Goal: Task Accomplishment & Management: Complete application form

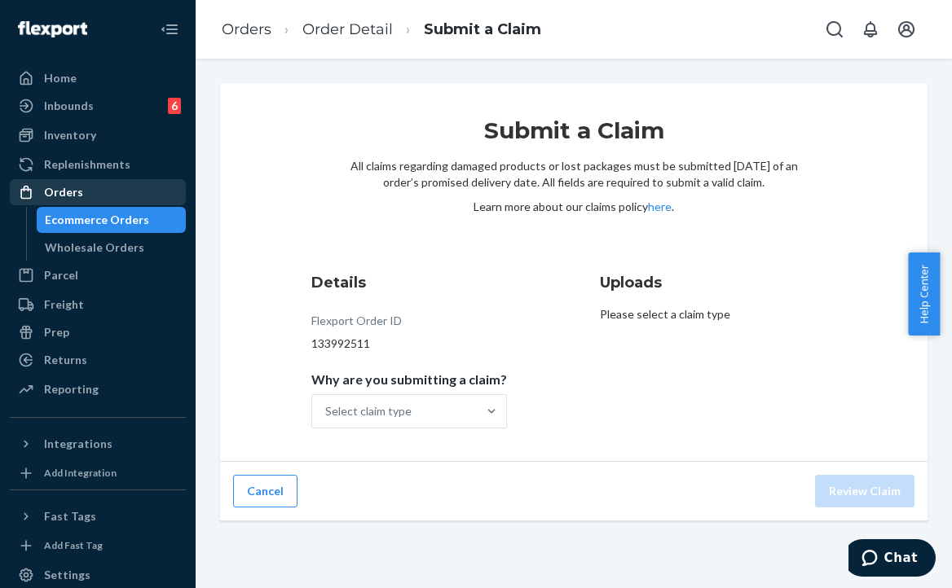
click at [64, 187] on div "Orders" at bounding box center [63, 192] width 39 height 16
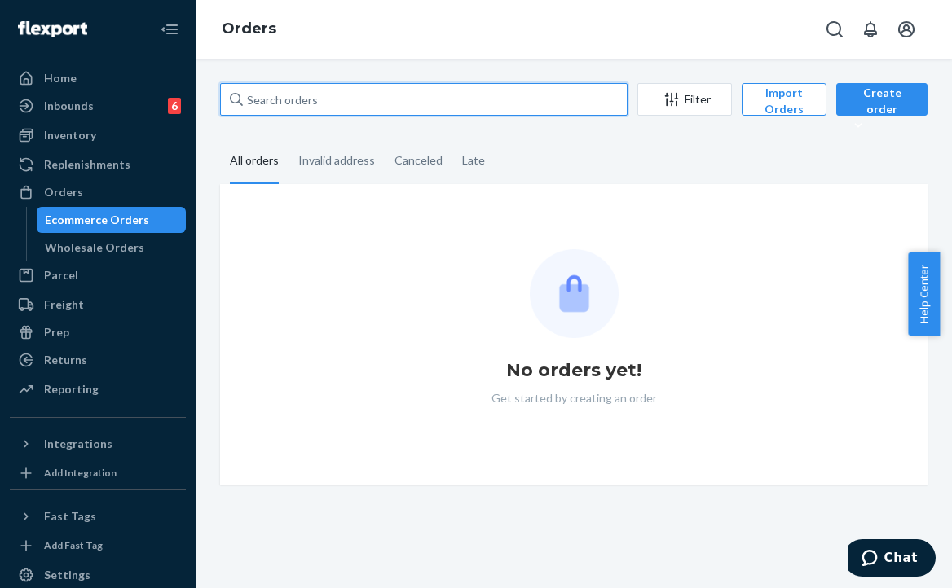
click at [324, 103] on input "text" at bounding box center [423, 99] width 407 height 33
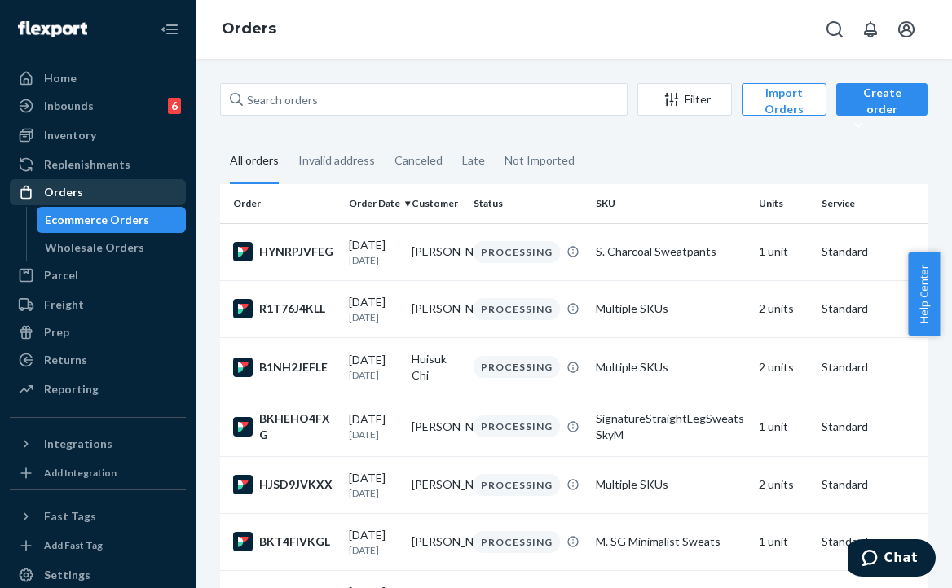
click at [49, 200] on div "Orders" at bounding box center [63, 192] width 39 height 16
click at [64, 192] on div "Orders" at bounding box center [63, 192] width 39 height 16
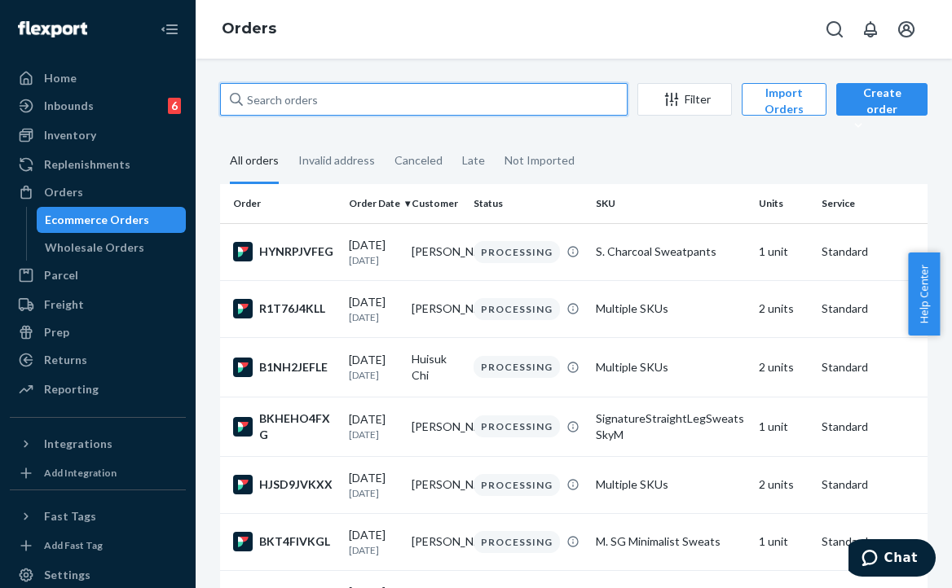
click at [403, 100] on input "text" at bounding box center [423, 99] width 407 height 33
paste input "253740532"
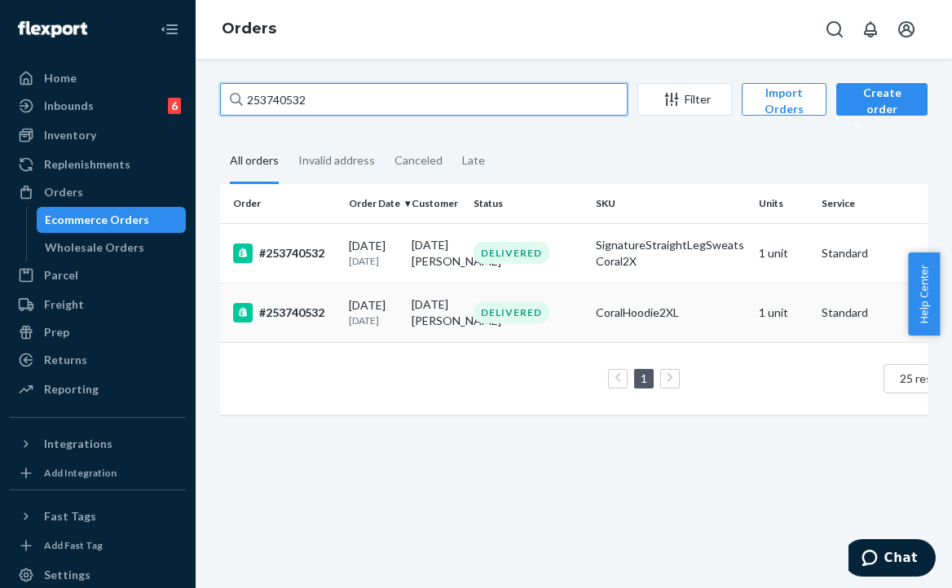
type input "253740532"
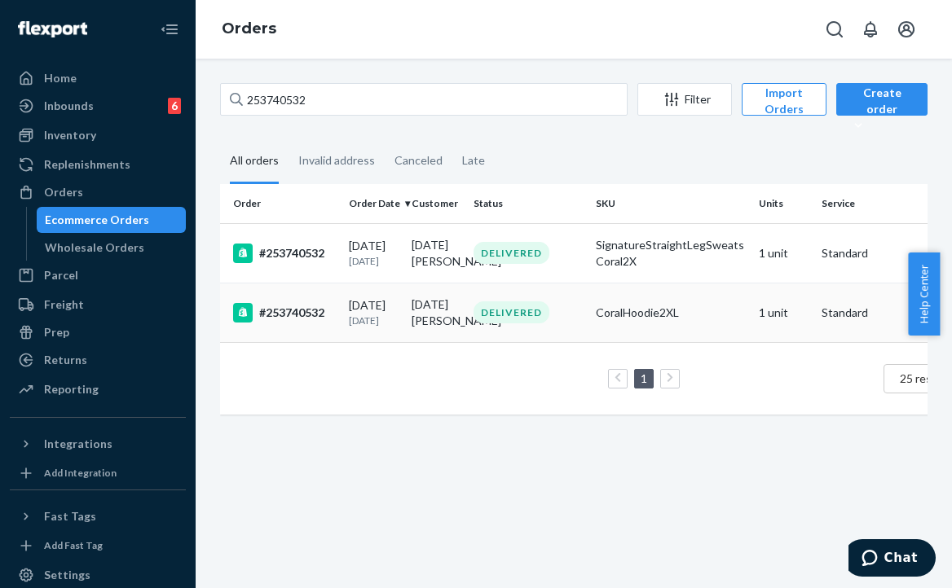
click at [288, 323] on div "#253740532" at bounding box center [284, 313] width 103 height 20
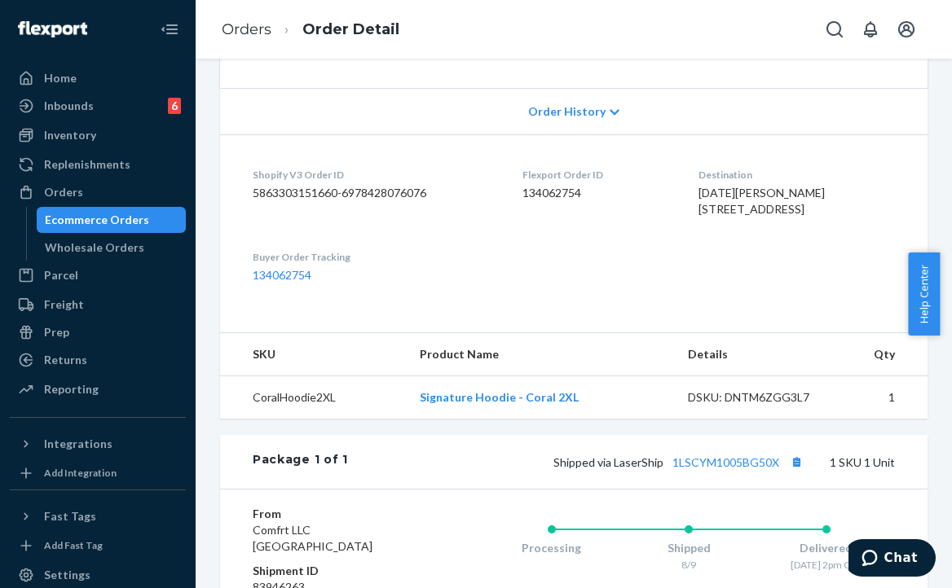
scroll to position [578, 0]
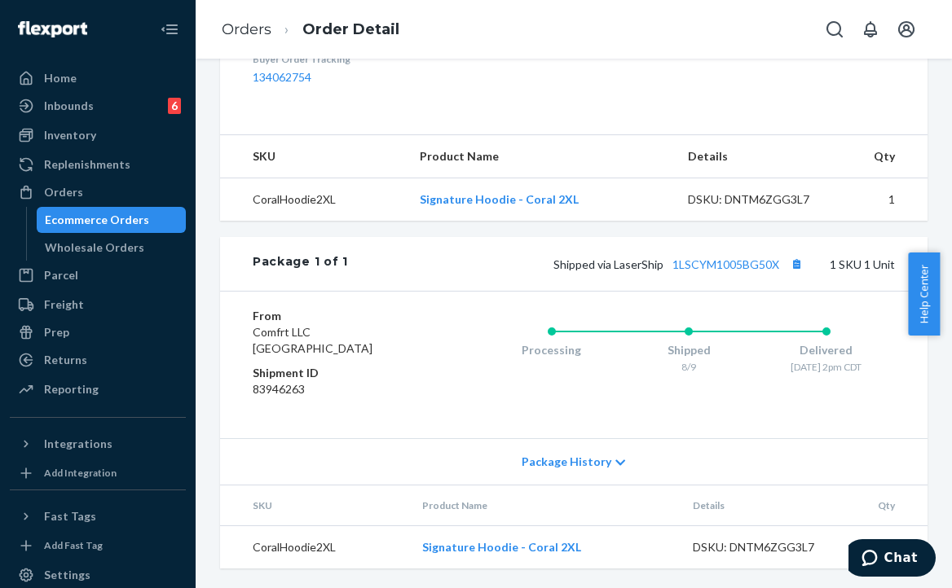
click at [583, 463] on span "Package History" at bounding box center [567, 462] width 90 height 16
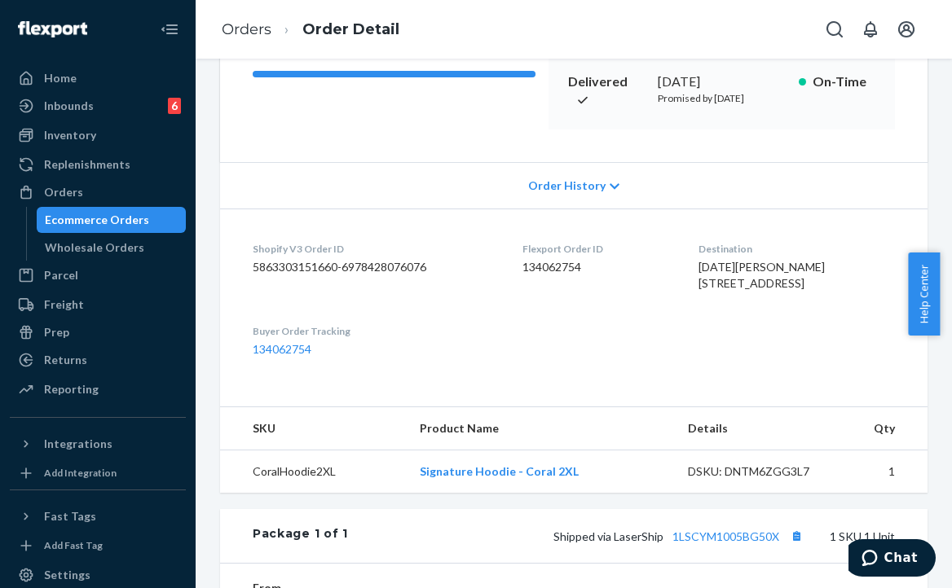
scroll to position [89, 0]
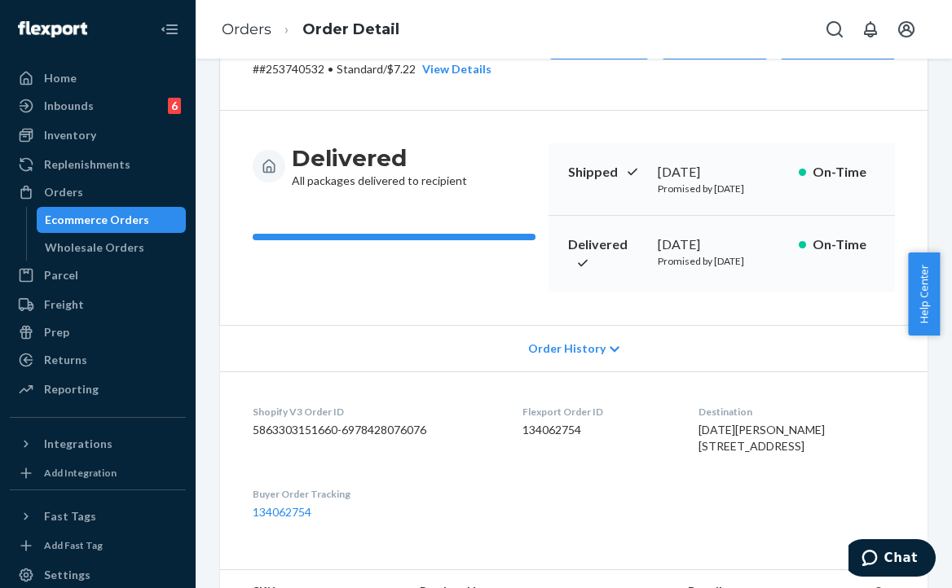
click at [577, 354] on div "Order History" at bounding box center [573, 348] width 707 height 46
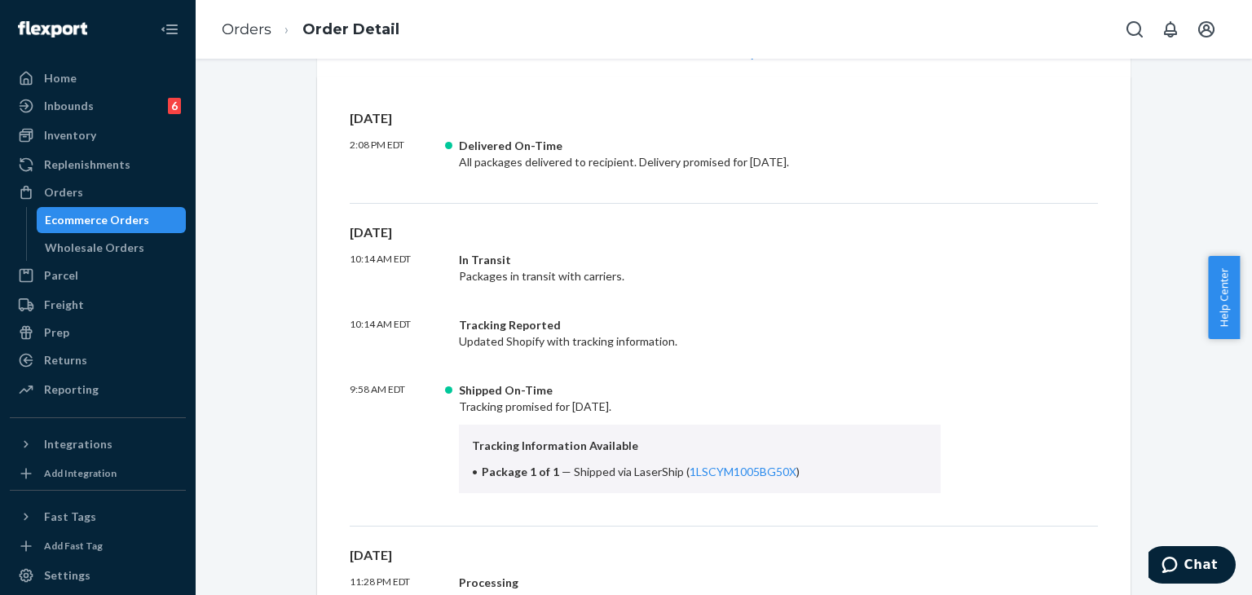
scroll to position [0, 0]
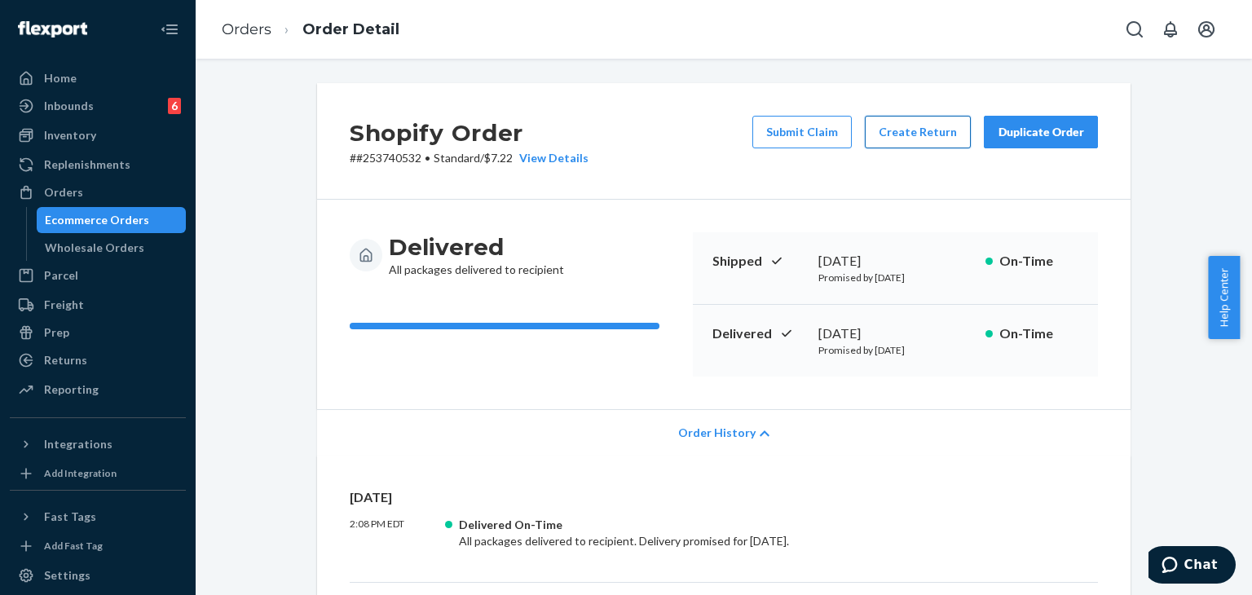
click at [922, 121] on button "Create Return" at bounding box center [918, 132] width 106 height 33
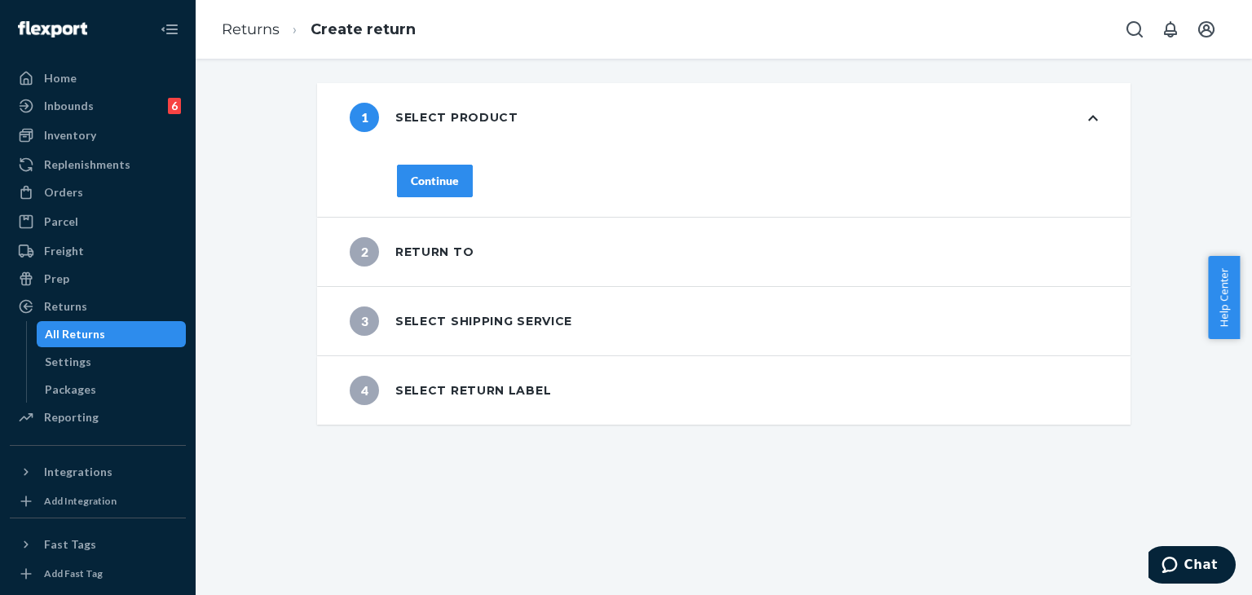
click at [411, 178] on div "Continue" at bounding box center [435, 181] width 48 height 16
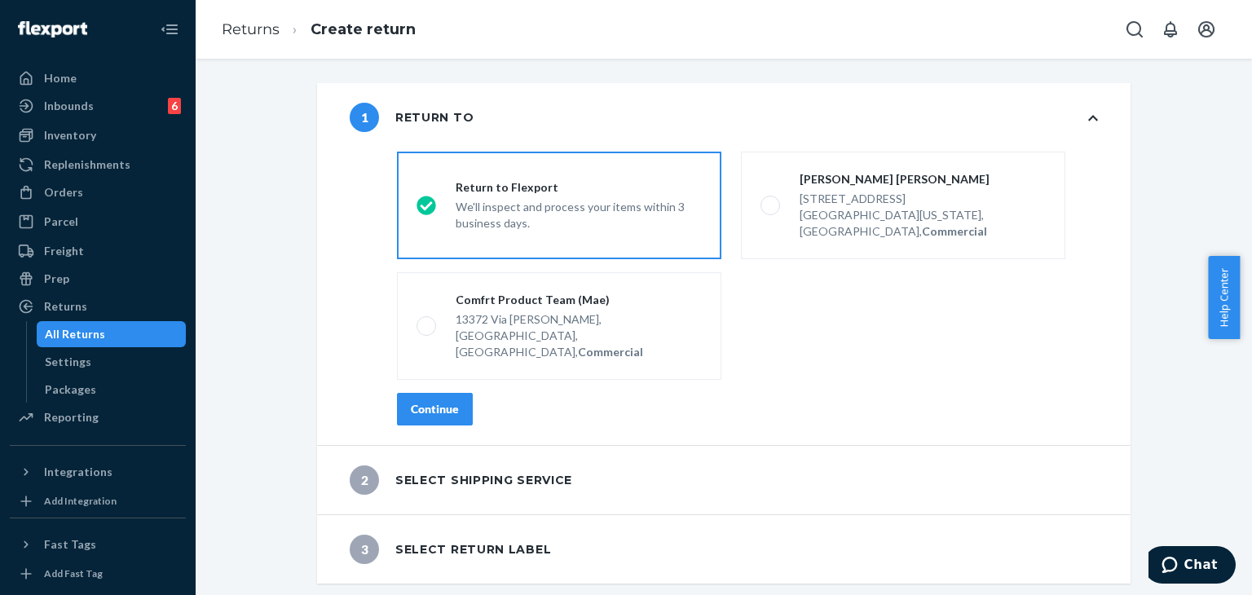
click at [420, 393] on button "Continue" at bounding box center [435, 409] width 76 height 33
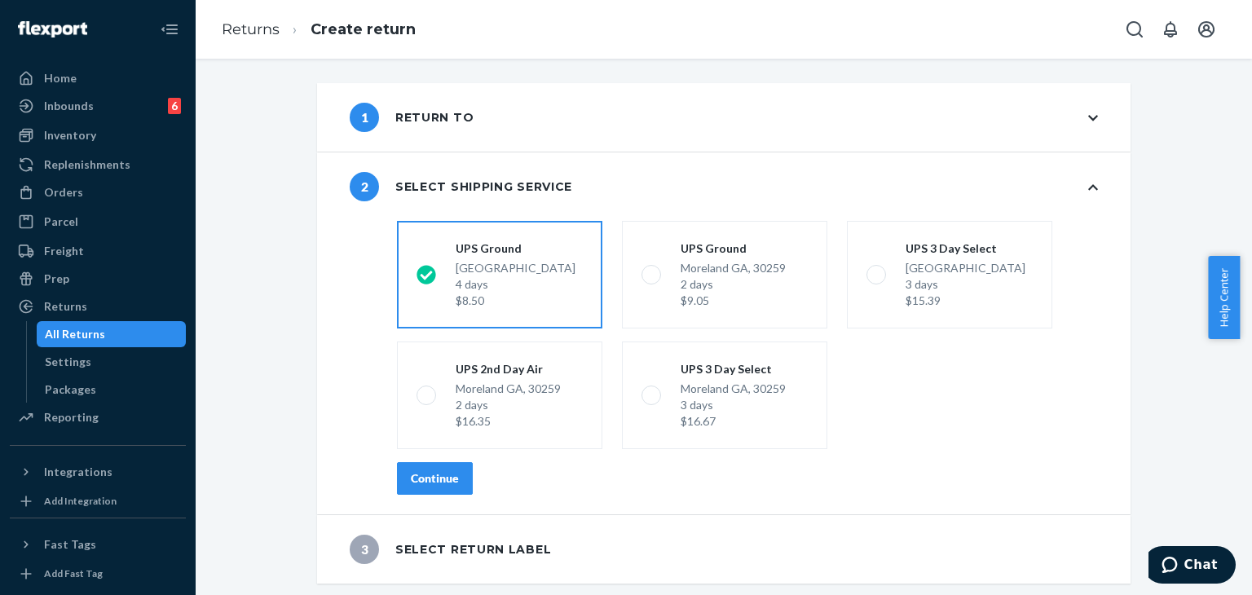
click at [411, 484] on div "Continue" at bounding box center [435, 478] width 48 height 16
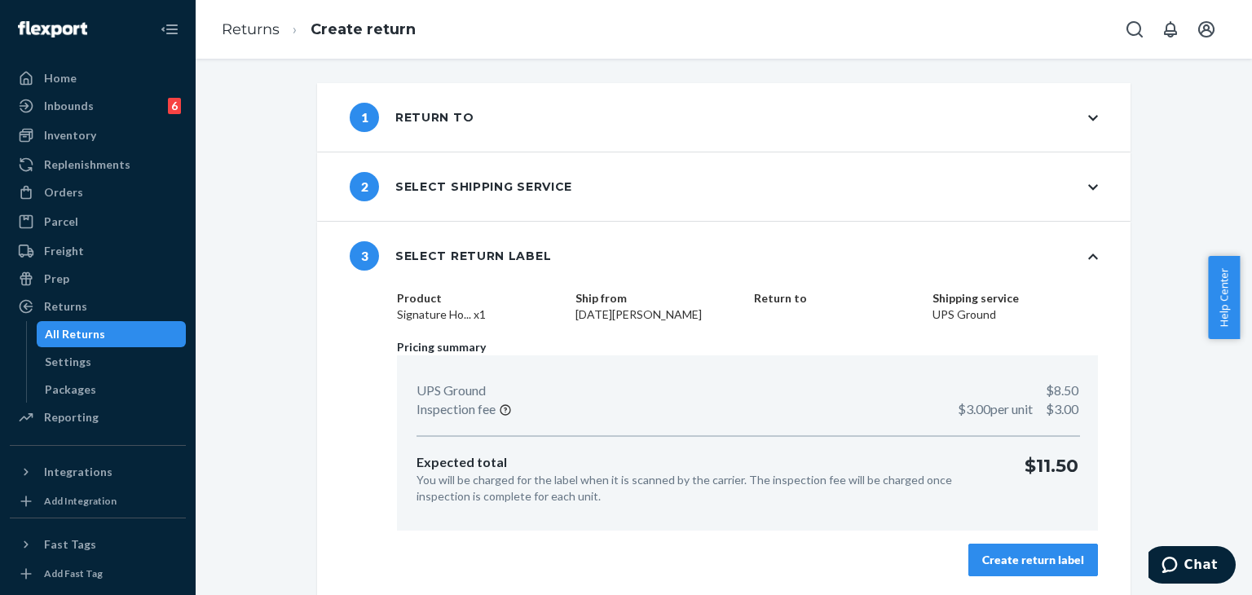
click at [465, 314] on dd "Signature Ho... x1" at bounding box center [479, 314] width 165 height 16
click at [450, 315] on dd "Signature Ho... x1" at bounding box center [479, 314] width 165 height 16
click at [951, 567] on button "Create return label" at bounding box center [1033, 560] width 130 height 33
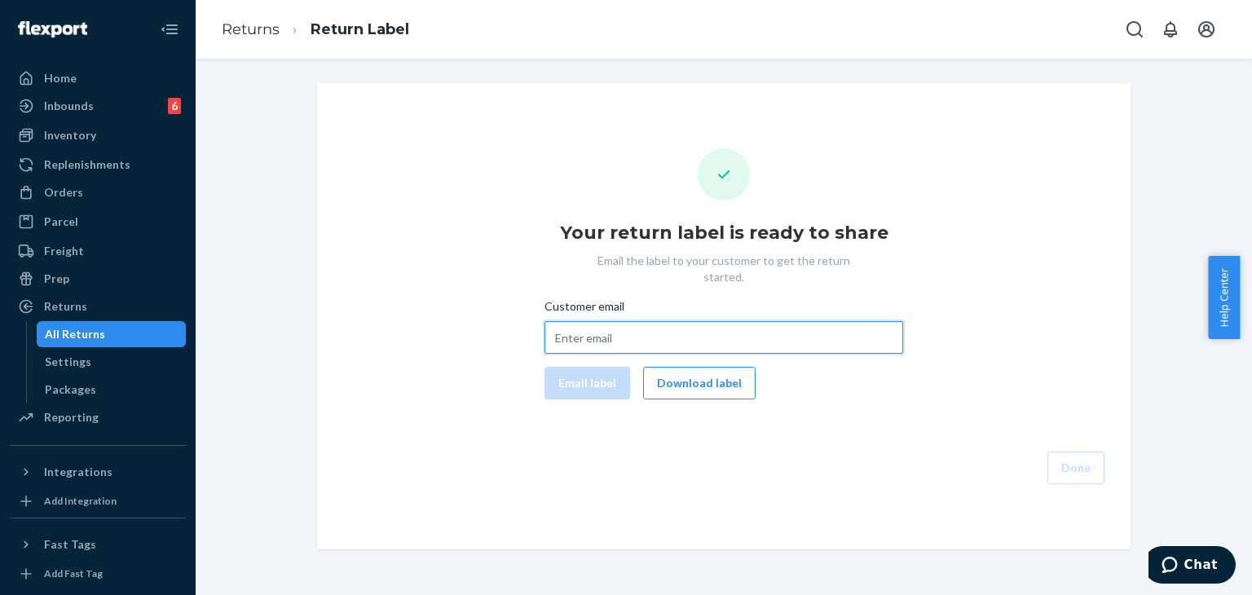
click at [699, 324] on input "Customer email" at bounding box center [723, 337] width 359 height 33
paste input "[EMAIL_ADDRESS][DOMAIN_NAME]"
type input "[EMAIL_ADDRESS][DOMAIN_NAME]"
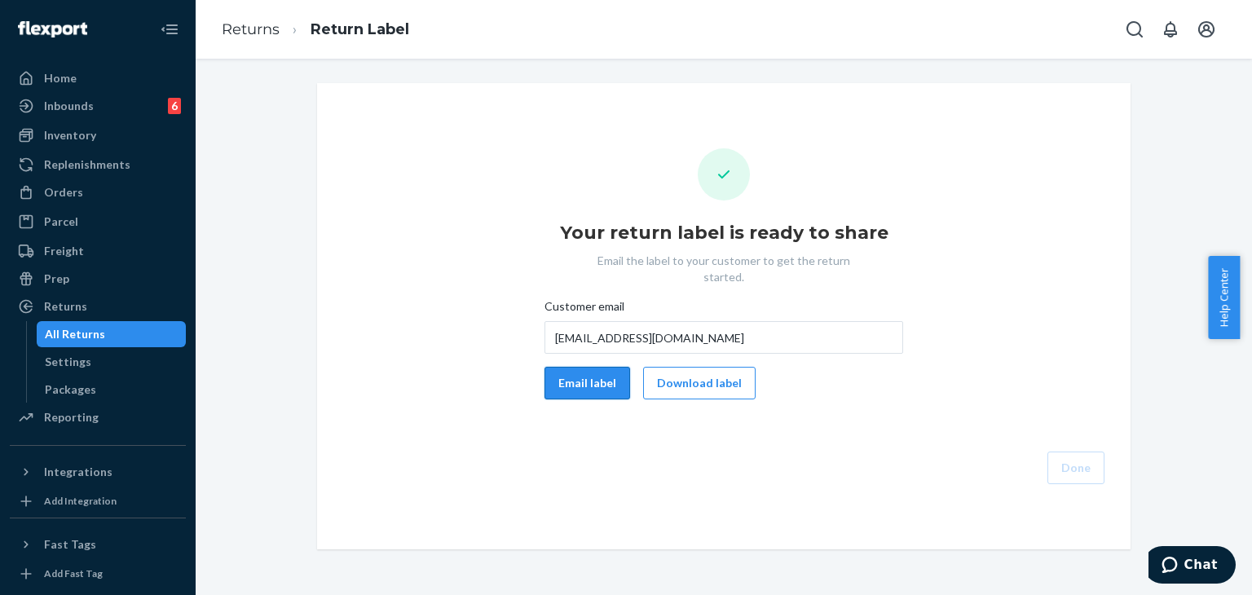
click at [574, 367] on button "Email label" at bounding box center [587, 383] width 86 height 33
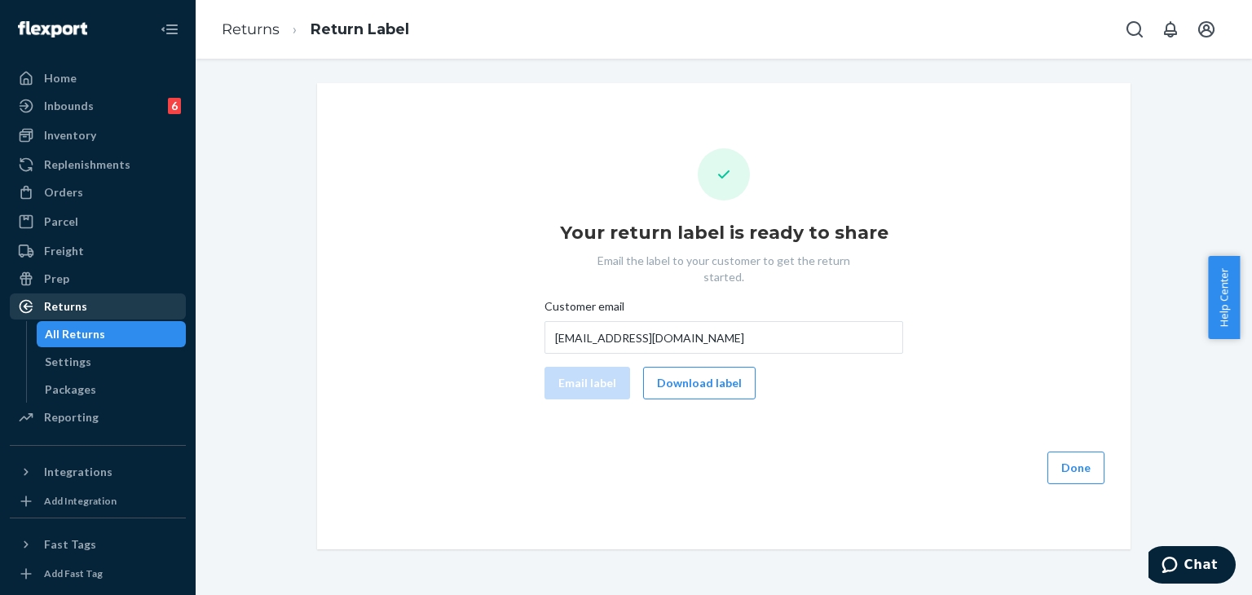
drag, startPoint x: 62, startPoint y: 300, endPoint x: 88, endPoint y: 295, distance: 26.5
click at [62, 300] on div "Returns" at bounding box center [65, 306] width 43 height 16
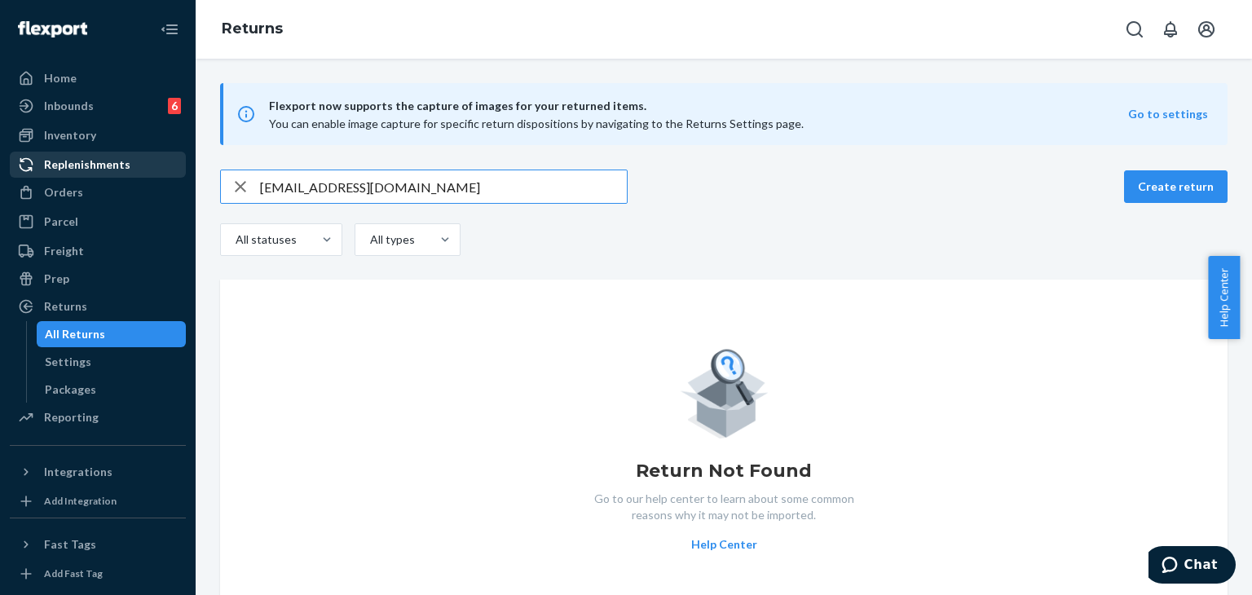
drag, startPoint x: 447, startPoint y: 190, endPoint x: 156, endPoint y: 172, distance: 291.5
click at [156, 172] on div "Home Inbounds 6 Shipping Plans Problems 6 Inventory Products Replenishments Ord…" at bounding box center [626, 297] width 1252 height 595
paste input "253740532"
click at [337, 179] on input "253740532" at bounding box center [443, 186] width 367 height 33
type input "253740532"
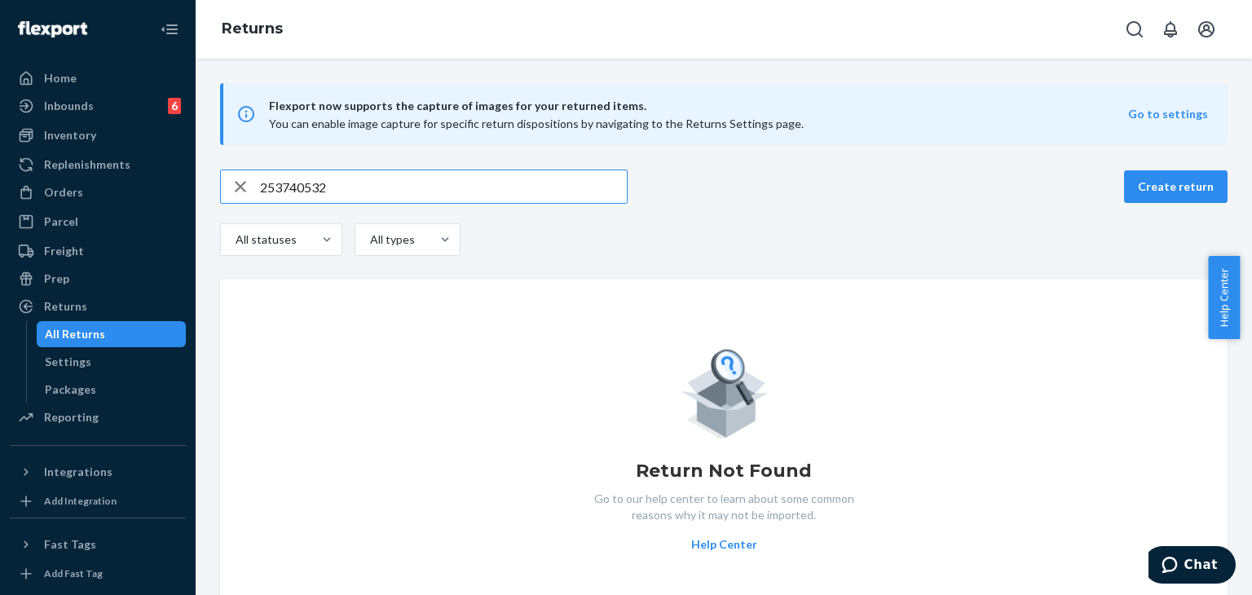
click at [258, 187] on div "button" at bounding box center [240, 186] width 39 height 33
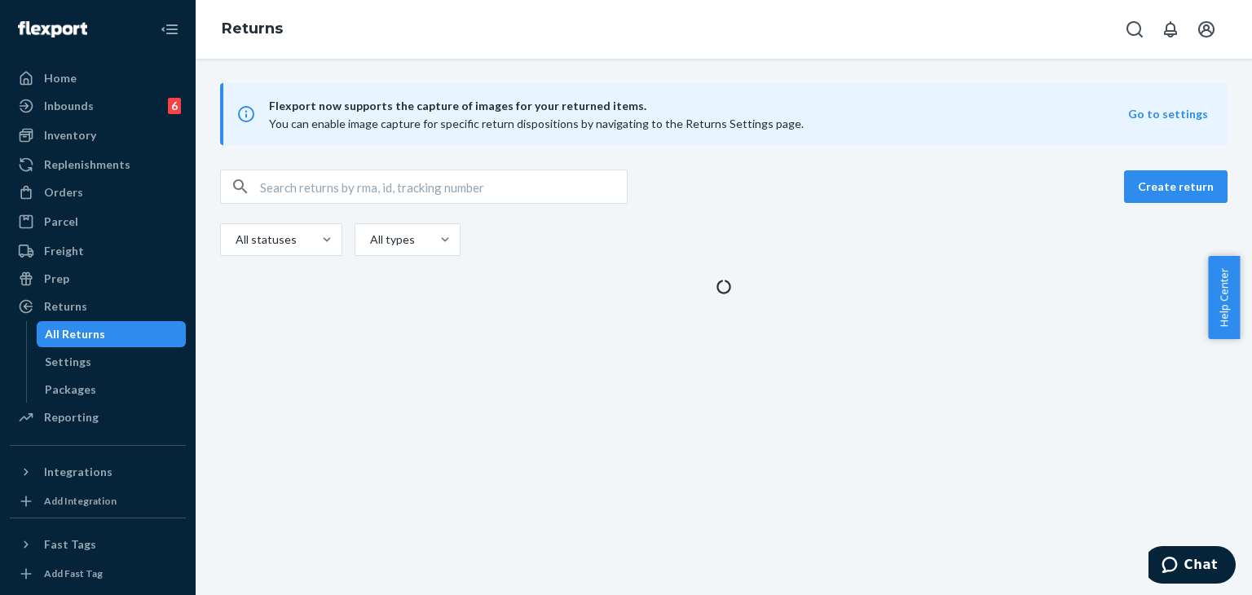
click at [267, 186] on input "text" at bounding box center [443, 186] width 367 height 33
paste input "253740532"
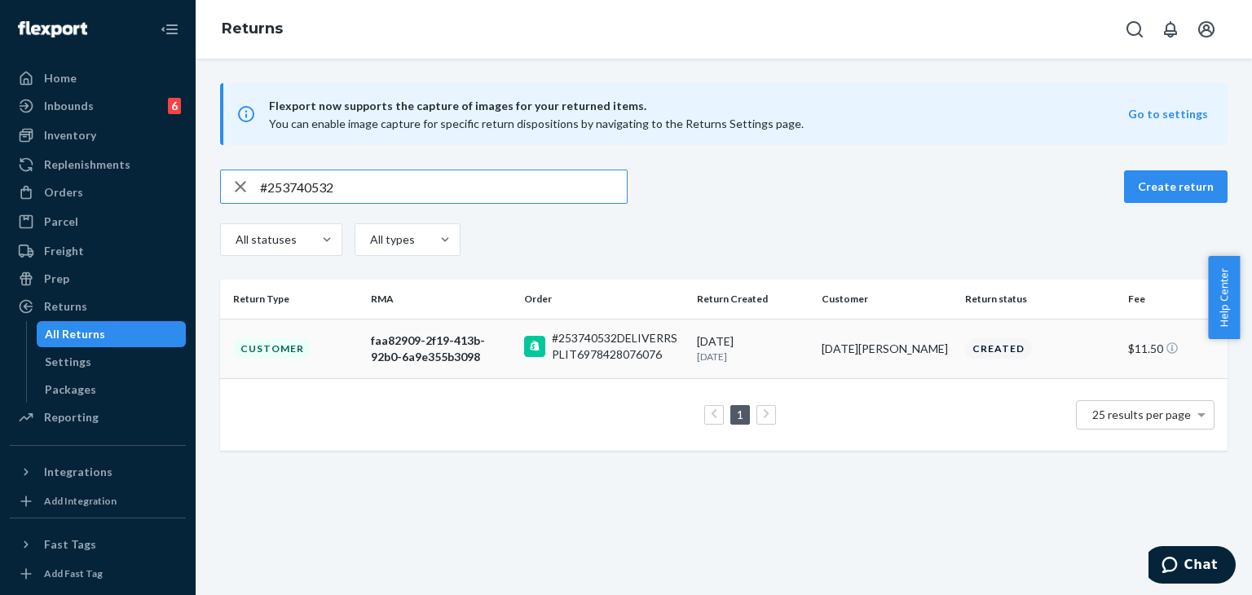
type input "#253740532"
click at [417, 358] on div "faa82909-2f19-413b-92b0-6a9e355b3098" at bounding box center [441, 348] width 140 height 33
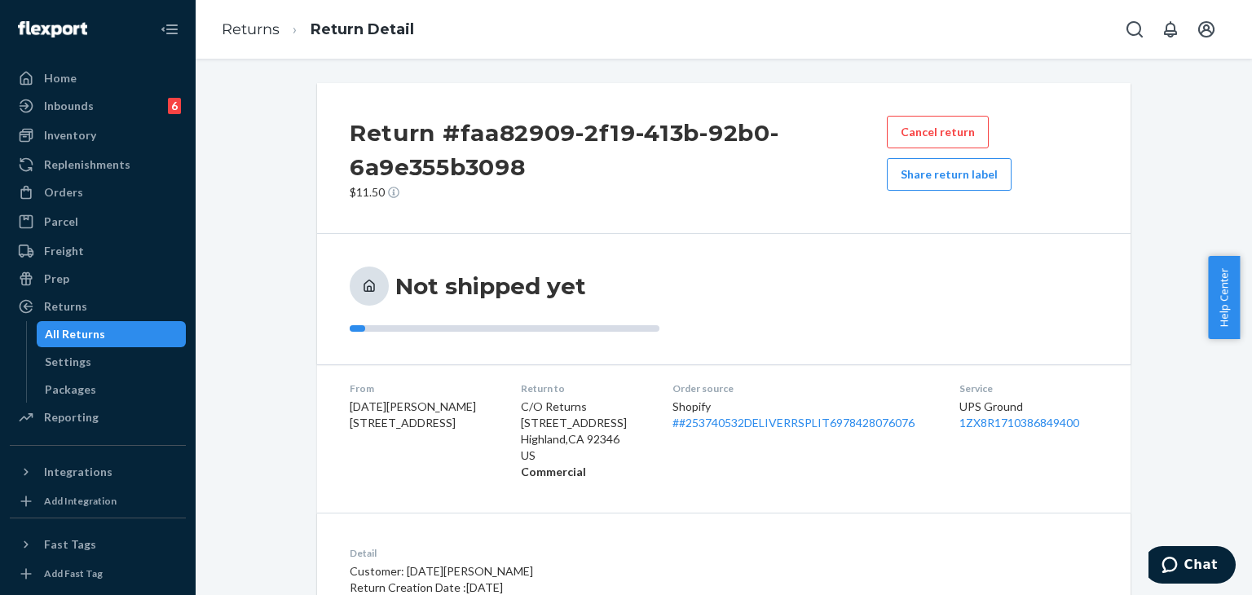
click at [839, 292] on div "Not shipped yet" at bounding box center [724, 298] width 748 height 65
drag, startPoint x: 342, startPoint y: 252, endPoint x: 302, endPoint y: 244, distance: 41.6
click at [305, 244] on div "Return #faa82909-2f19-413b-92b0-6a9e355b3098 $11.50 Cancel return Share return …" at bounding box center [724, 407] width 838 height 648
click at [367, 261] on div "Not shipped yet" at bounding box center [723, 299] width 813 height 130
drag, startPoint x: 346, startPoint y: 249, endPoint x: 671, endPoint y: 276, distance: 326.2
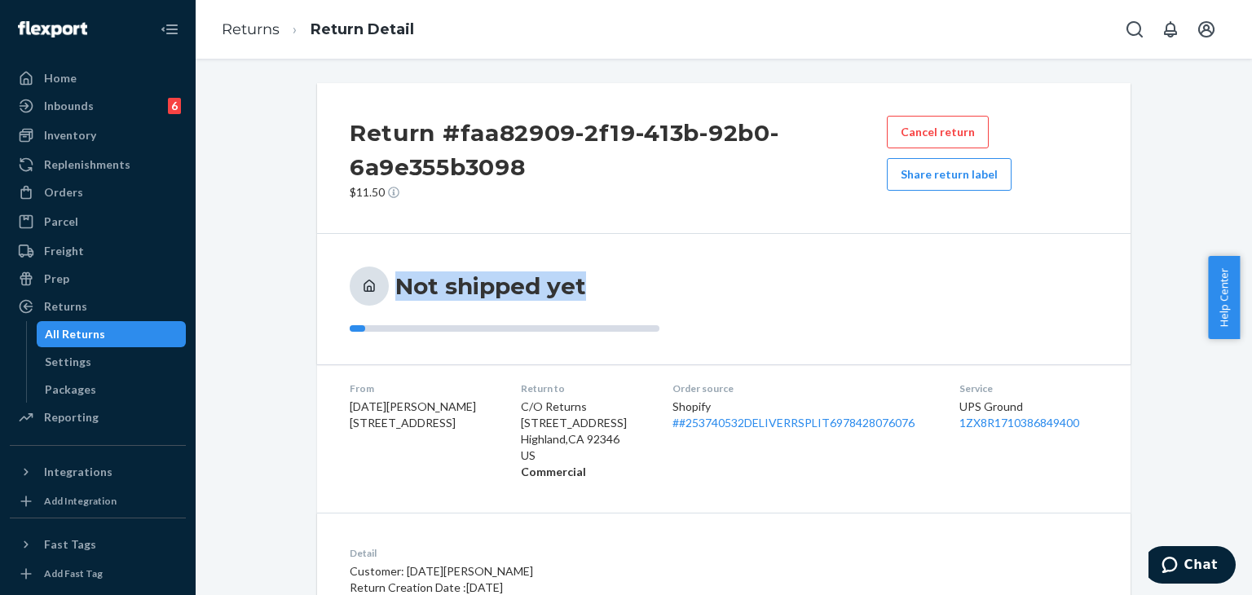
click at [671, 276] on div "Not shipped yet" at bounding box center [723, 299] width 813 height 130
click at [671, 276] on div "Not shipped yet" at bounding box center [542, 285] width 385 height 39
click at [670, 282] on div "Not shipped yet" at bounding box center [542, 285] width 385 height 39
drag, startPoint x: 50, startPoint y: 191, endPoint x: 181, endPoint y: 184, distance: 131.4
click at [50, 191] on div "Orders" at bounding box center [63, 192] width 39 height 16
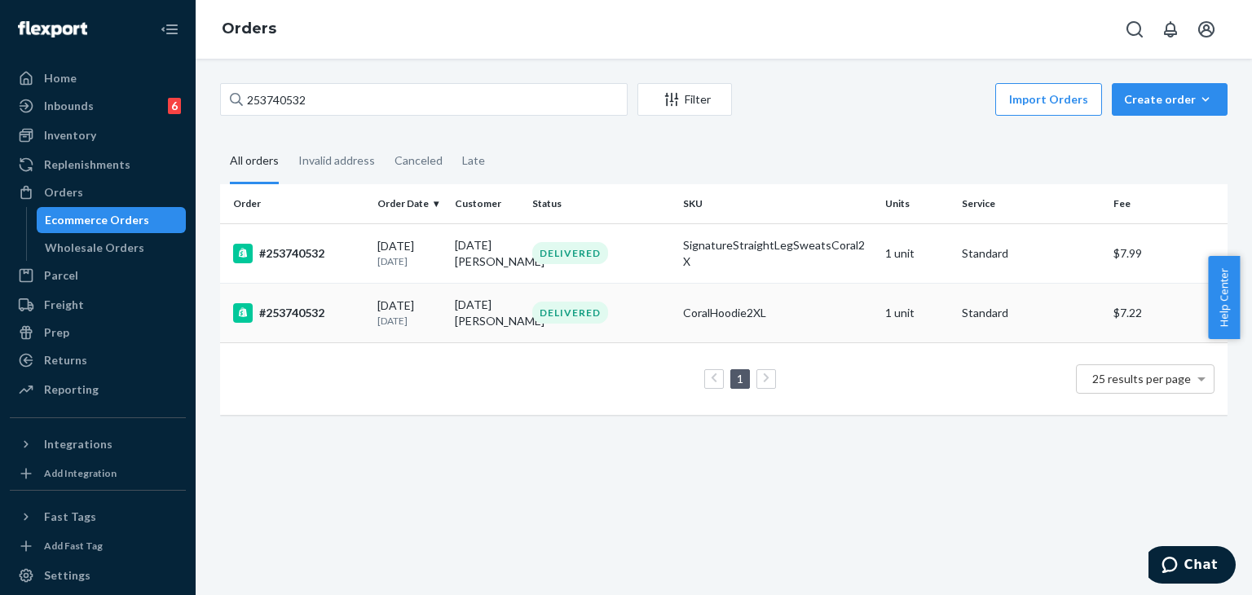
click at [346, 314] on div "#253740532" at bounding box center [298, 313] width 131 height 20
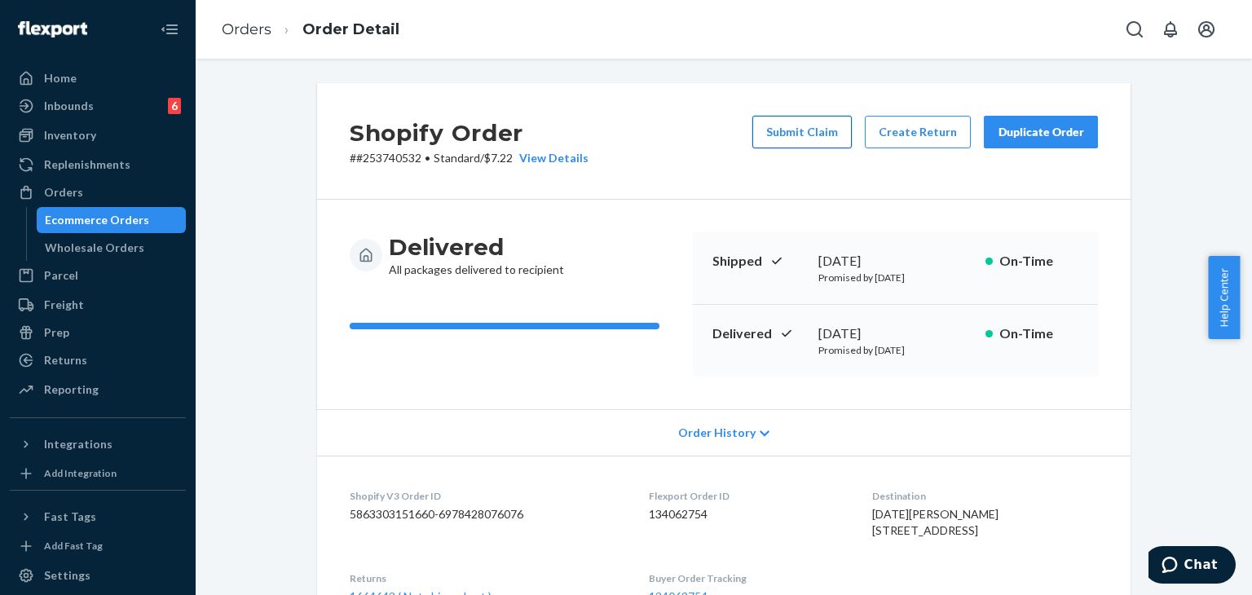
click at [803, 143] on button "Submit Claim" at bounding box center [801, 132] width 99 height 33
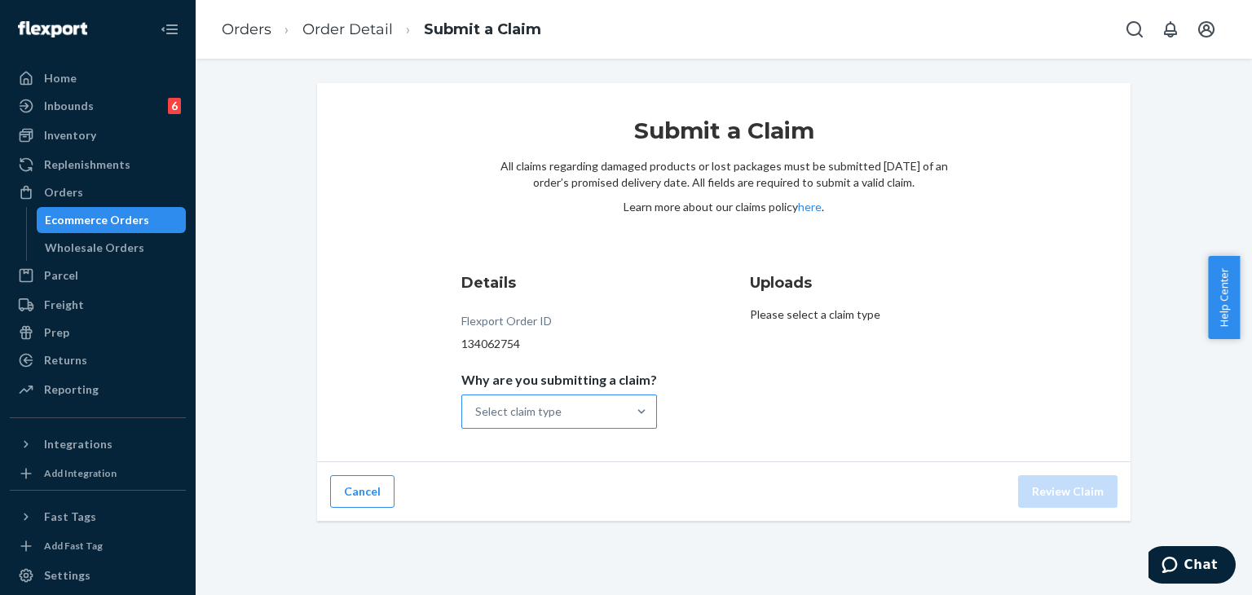
click at [547, 418] on div "Select claim type" at bounding box center [518, 411] width 86 height 16
click at [477, 418] on input "Why are you submitting a claim? Select claim type" at bounding box center [476, 411] width 2 height 16
click at [530, 417] on div "Select claim type" at bounding box center [518, 411] width 86 height 16
click at [477, 417] on input "Why are you submitting a claim? 0 results available. Select is focused ,type to…" at bounding box center [476, 411] width 2 height 16
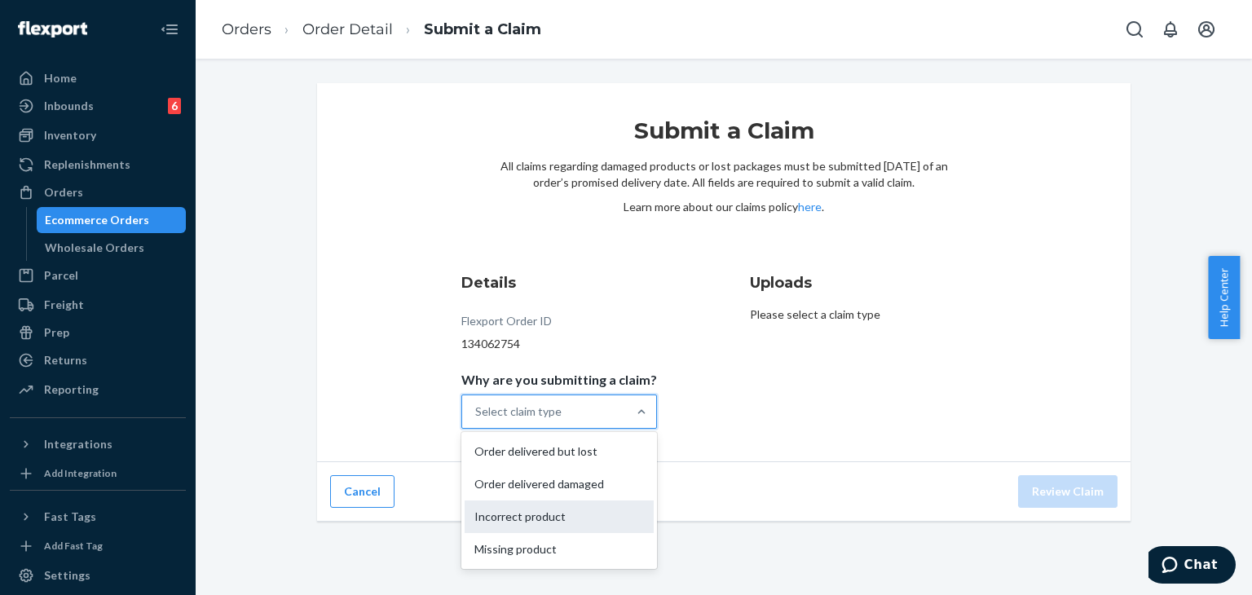
click at [522, 513] on div "Incorrect product" at bounding box center [558, 516] width 189 height 33
click at [477, 420] on input "Why are you submitting a claim? option Incorrect product focused, 3 of 4. 4 res…" at bounding box center [476, 411] width 2 height 16
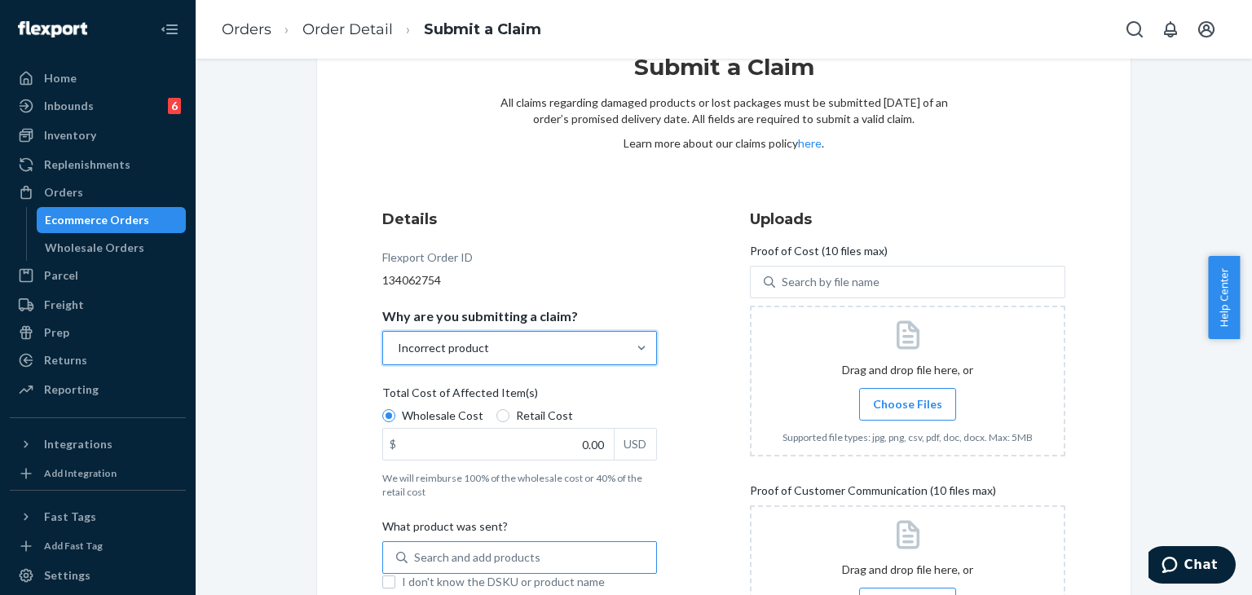
scroll to position [163, 0]
